Goal: Task Accomplishment & Management: Manage account settings

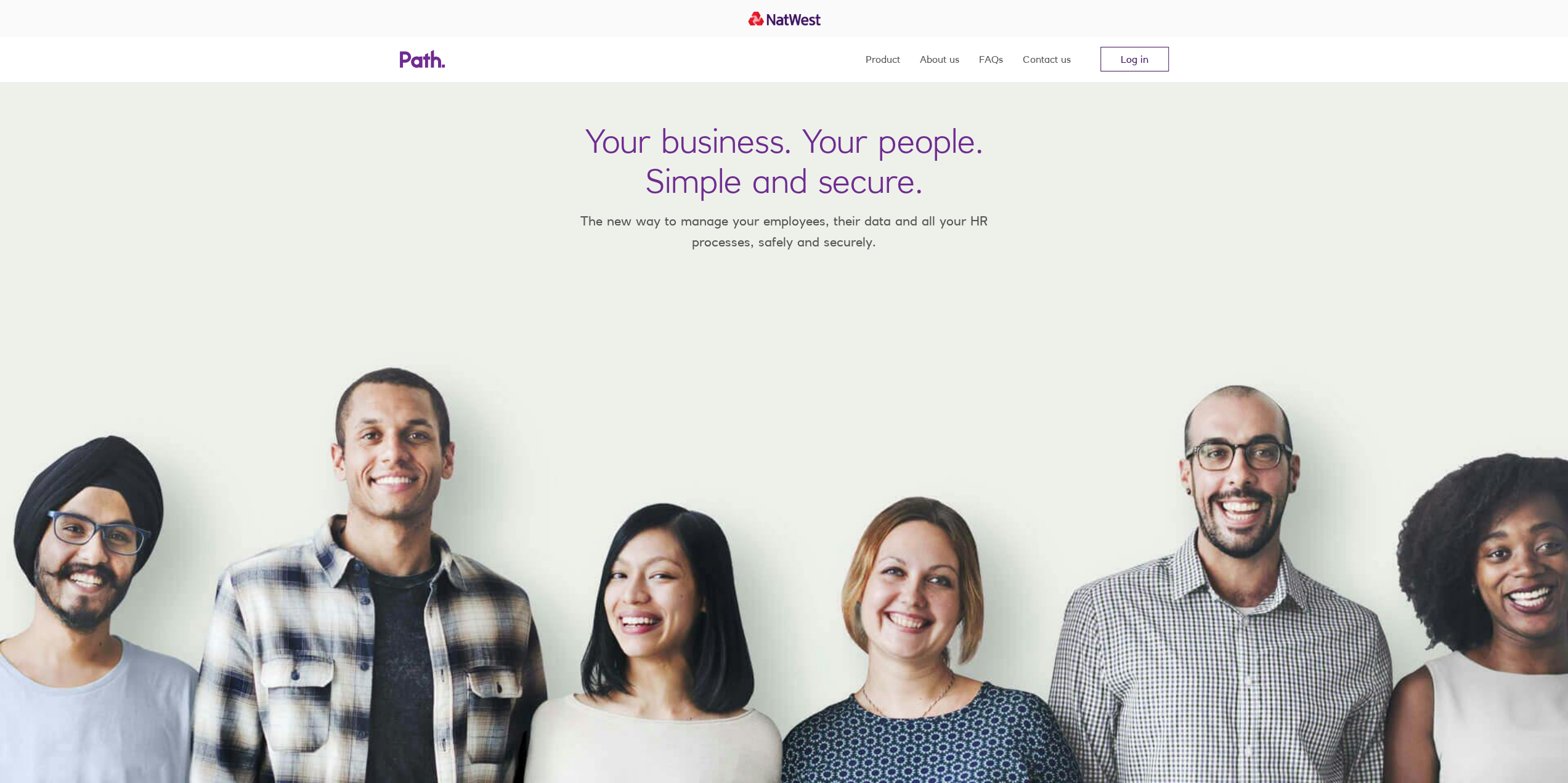
click at [1124, 63] on link "Log in" at bounding box center [1135, 59] width 69 height 24
click at [1136, 63] on link "Log in" at bounding box center [1135, 59] width 69 height 24
